Goal: Find contact information

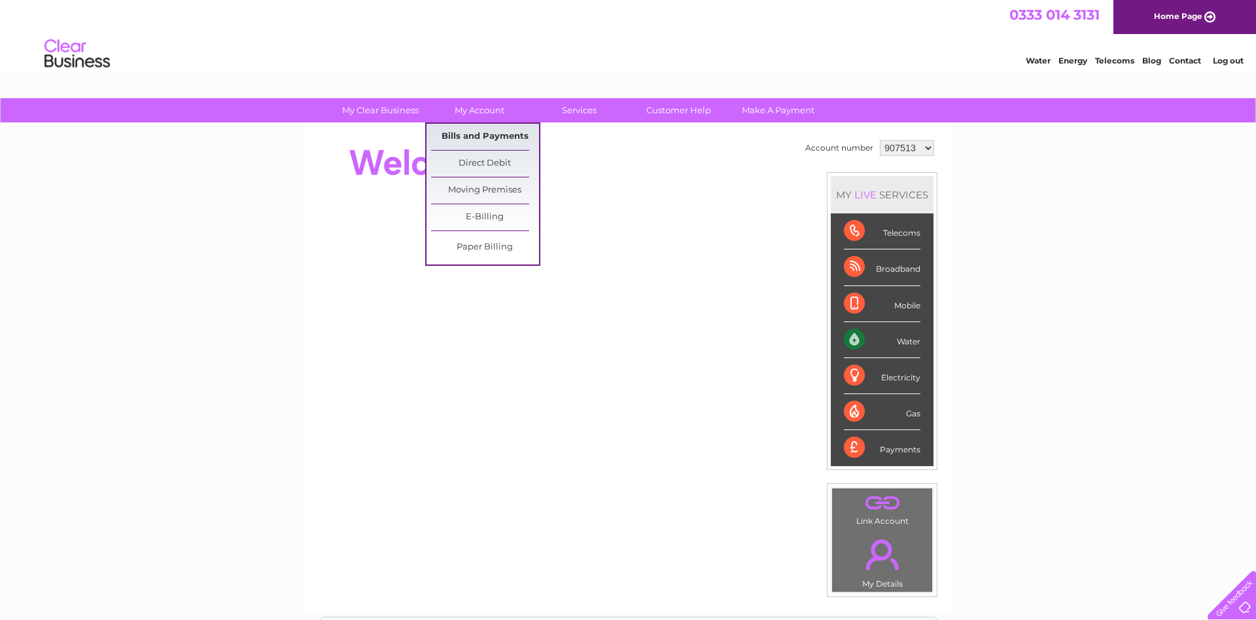
click at [482, 128] on link "Bills and Payments" at bounding box center [485, 137] width 108 height 26
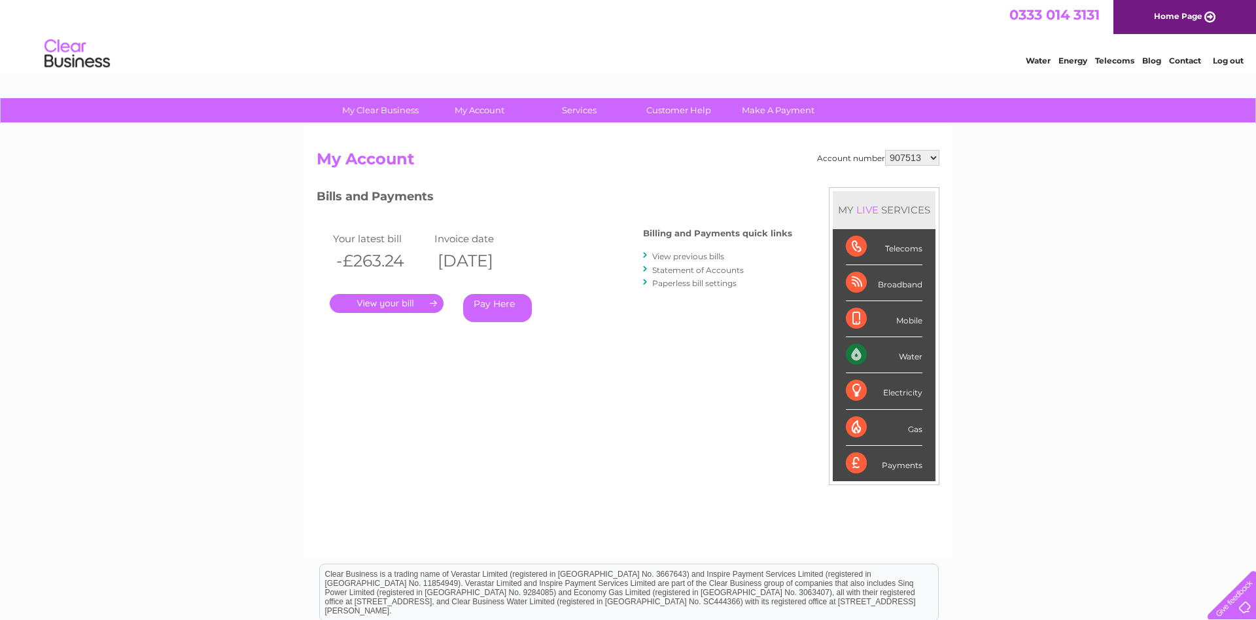
click at [369, 299] on link "." at bounding box center [387, 303] width 114 height 19
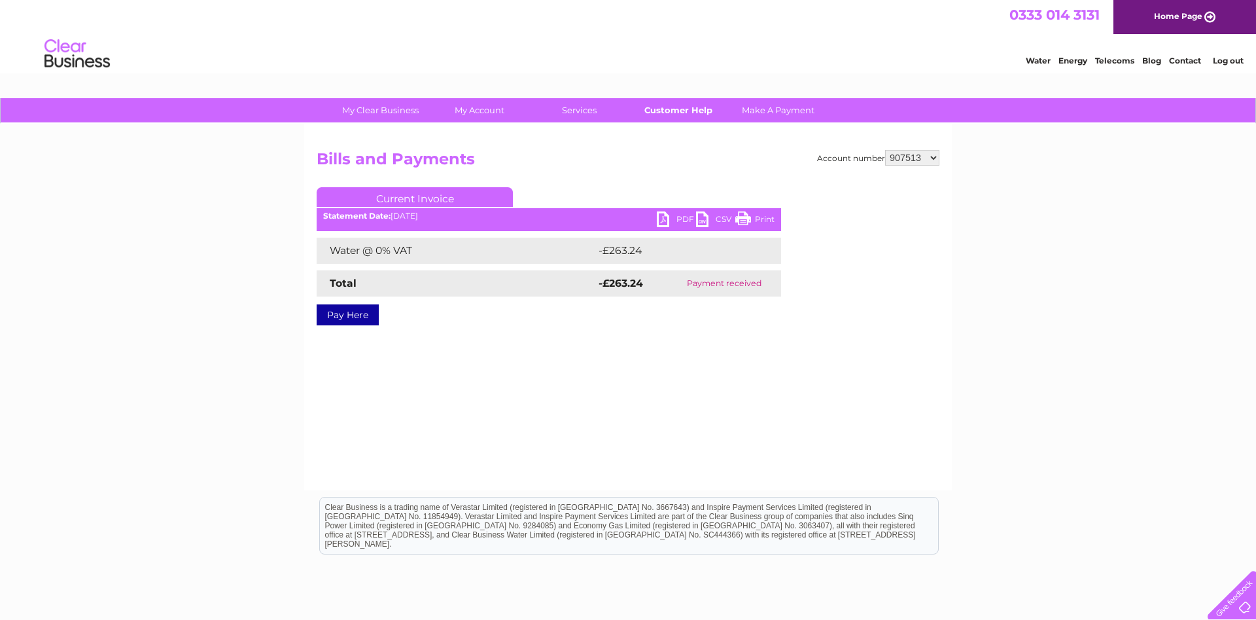
click at [690, 109] on link "Customer Help" at bounding box center [679, 110] width 108 height 24
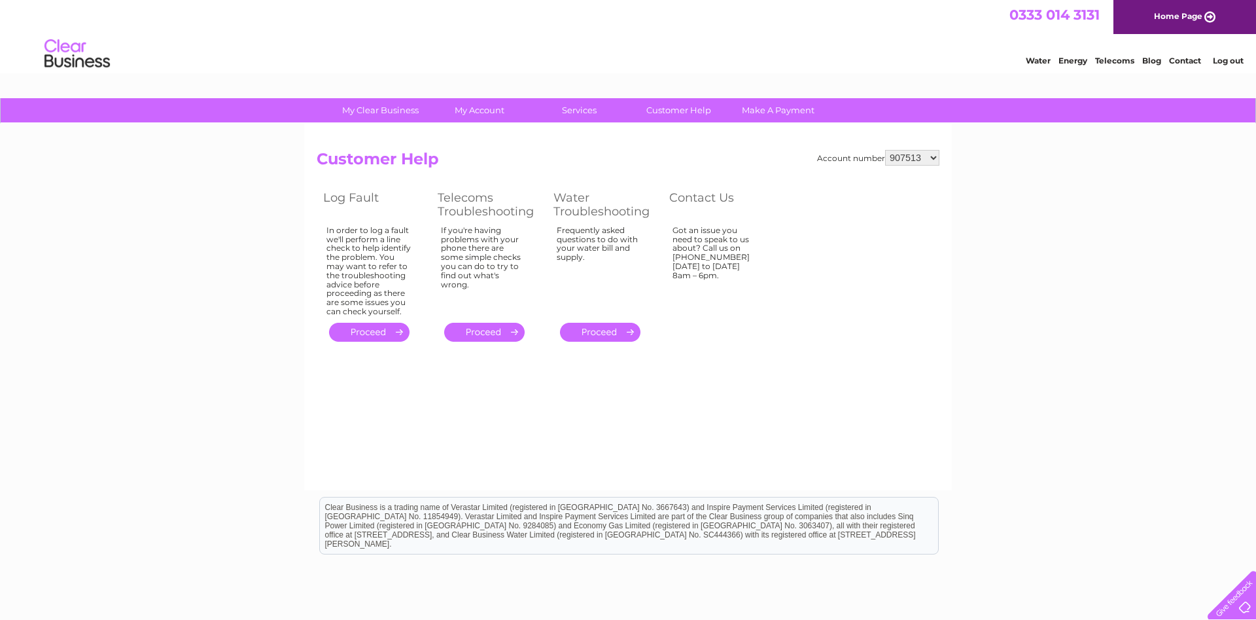
click at [1180, 61] on link "Contact" at bounding box center [1185, 61] width 32 height 10
